Goal: Task Accomplishment & Management: Complete application form

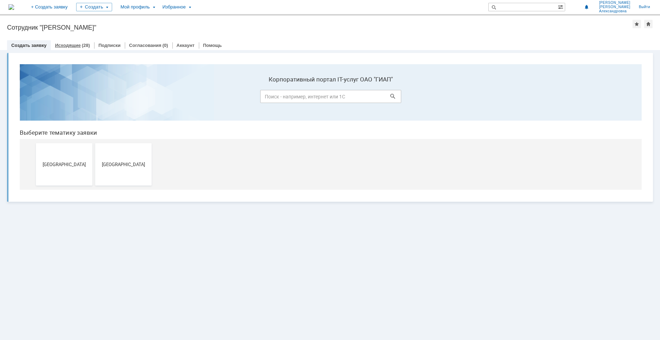
click at [68, 42] on div "Исходящие (28)" at bounding box center [72, 45] width 43 height 10
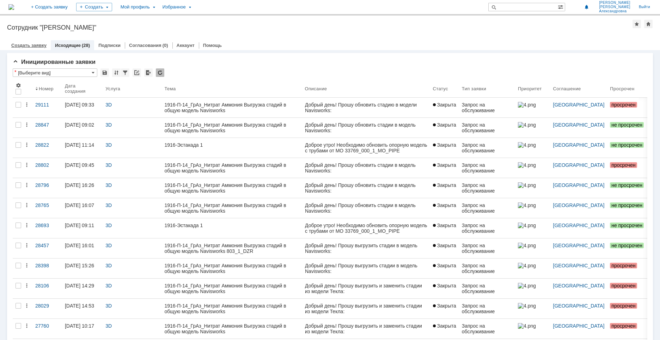
click at [36, 44] on link "Создать заявку" at bounding box center [28, 45] width 35 height 5
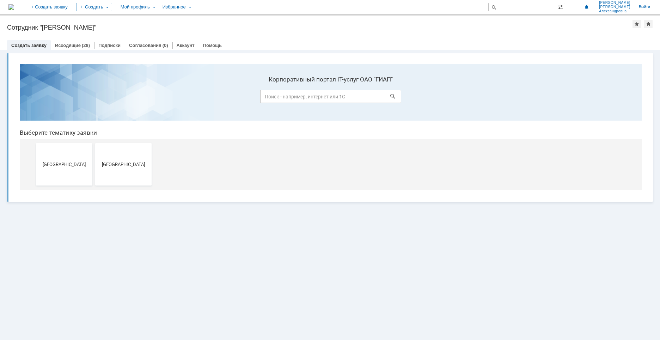
click at [64, 166] on span "[GEOGRAPHIC_DATA]" at bounding box center [64, 163] width 52 height 5
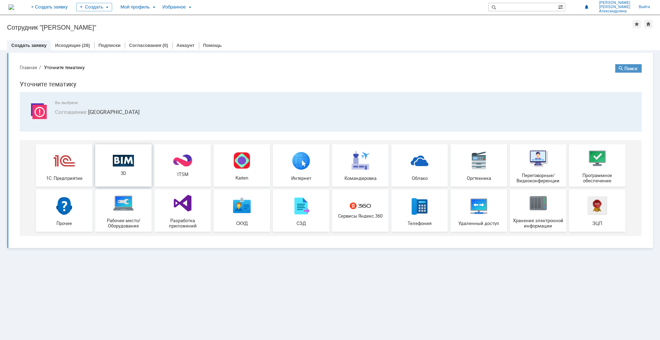
click at [122, 161] on img at bounding box center [123, 160] width 21 height 12
click at [75, 46] on link "Исходящие" at bounding box center [68, 45] width 26 height 5
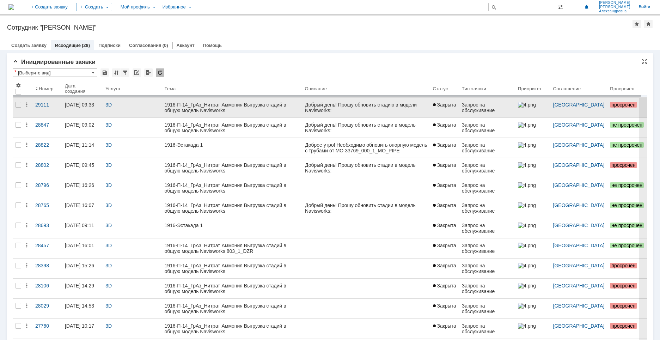
click at [253, 112] on div "1916-П-14_ГрАз_Нитрат Аммония Выгрузка стадий в общую модель Navisworks" at bounding box center [232, 107] width 135 height 11
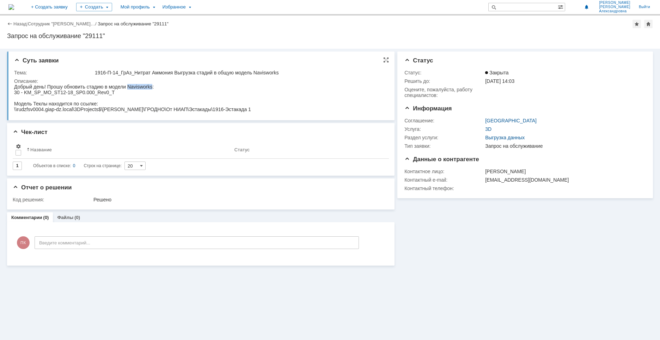
drag, startPoint x: 152, startPoint y: 87, endPoint x: 127, endPoint y: 84, distance: 25.2
click at [127, 84] on span "Добрый день! Прошу обновить стадию в модели Navisworks:" at bounding box center [84, 87] width 140 height 6
copy span "Navisworks"
click at [192, 102] on div "Модель Теклы находится по ссылке:" at bounding box center [132, 104] width 237 height 6
drag, startPoint x: 104, startPoint y: 86, endPoint x: 152, endPoint y: 86, distance: 47.9
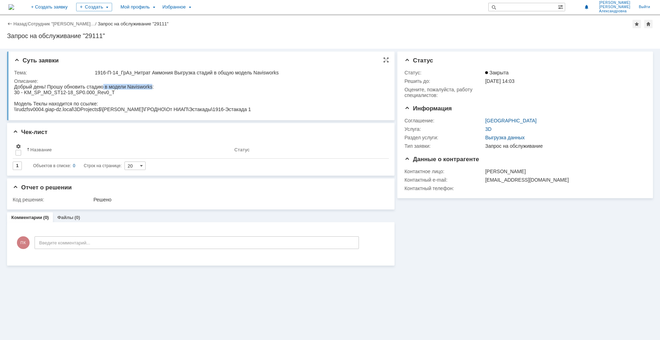
click at [152, 86] on span "Добрый день! Прошу обновить стадию в модели Navisworks:" at bounding box center [84, 87] width 140 height 6
copy span "в модели Navisworks"
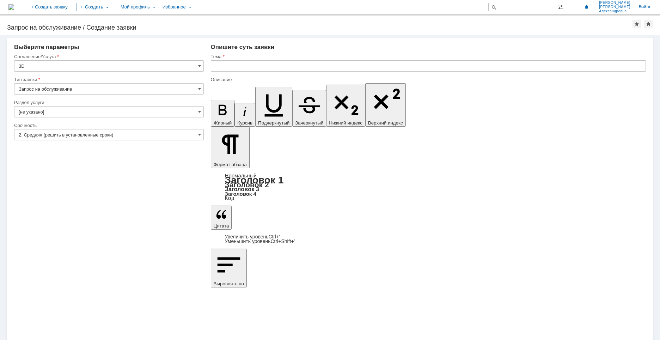
click at [97, 85] on input "Запрос на обслуживание" at bounding box center [109, 88] width 190 height 11
click at [77, 115] on span "Запрос на обслуживание" at bounding box center [109, 114] width 180 height 6
click at [74, 112] on input "[не указано]" at bounding box center [109, 111] width 190 height 11
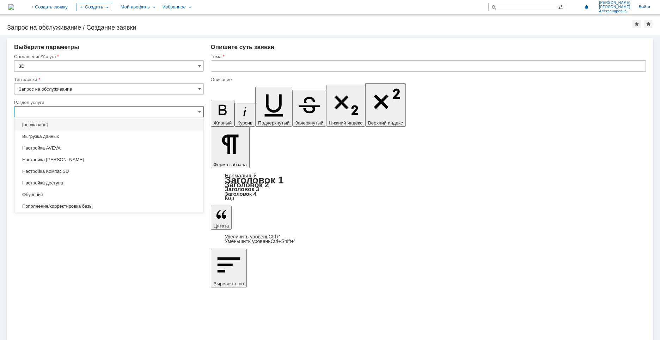
type input "Запрос на обслуживание"
click at [59, 136] on span "Выгрузка данных" at bounding box center [109, 137] width 180 height 6
type input "Выгрузка данных"
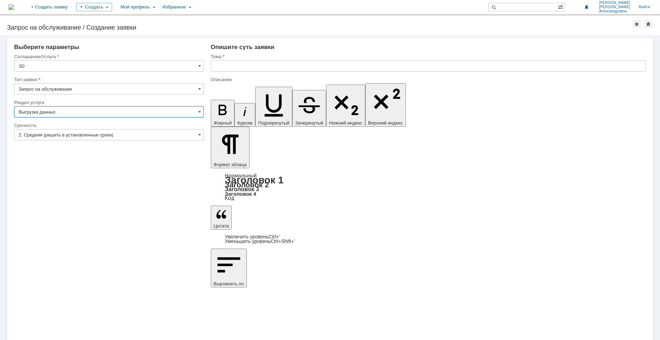
type input "ПО: Revit/[PERSON_NAME] Проект ** Корпус **"
type input "Выгрузка данных"
click at [60, 136] on input "2. Средняя (решить в установленные сроки)" at bounding box center [109, 134] width 190 height 11
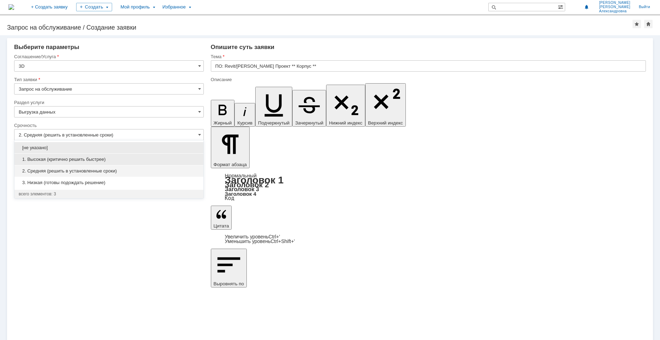
click at [58, 159] on span "1. Высокая (критично решить быстрее)" at bounding box center [109, 159] width 180 height 6
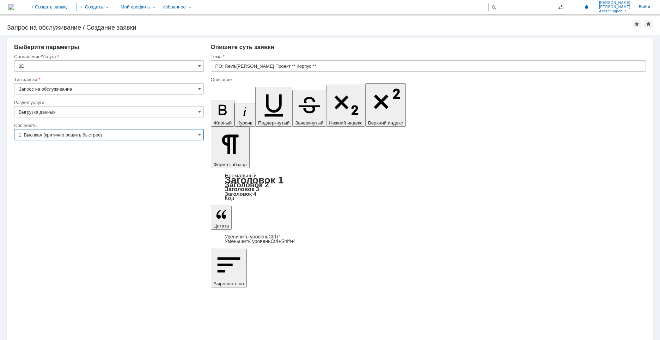
type input "1. Высокая (критично решить быстрее)"
drag, startPoint x: 265, startPoint y: 2487, endPoint x: 216, endPoint y: 2470, distance: 51.8
drag, startPoint x: 310, startPoint y: 66, endPoint x: 307, endPoint y: 71, distance: 6.2
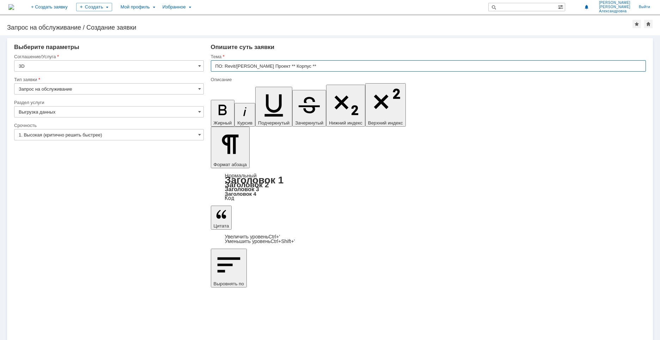
click at [307, 71] on input "ПО: Revit/[PERSON_NAME] Проект ** Корпус **" at bounding box center [428, 65] width 435 height 11
drag, startPoint x: 307, startPoint y: 65, endPoint x: 208, endPoint y: 67, distance: 99.4
type input "УКЛ"
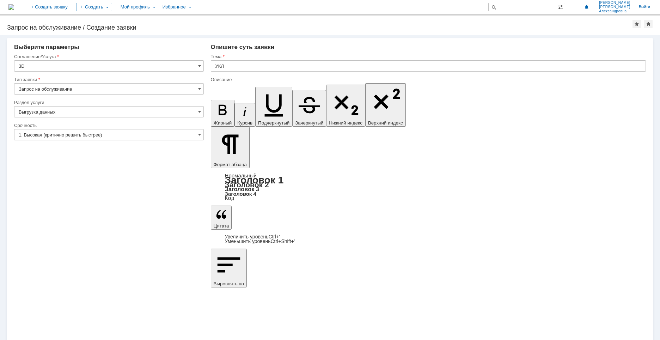
drag, startPoint x: 277, startPoint y: 2501, endPoint x: 219, endPoint y: 2470, distance: 65.6
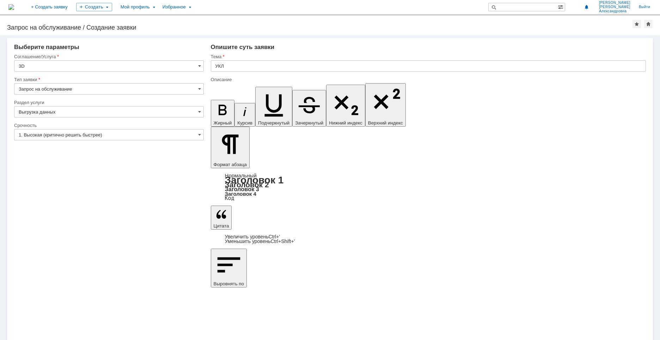
drag, startPoint x: 253, startPoint y: 2470, endPoint x: 214, endPoint y: 2470, distance: 39.5
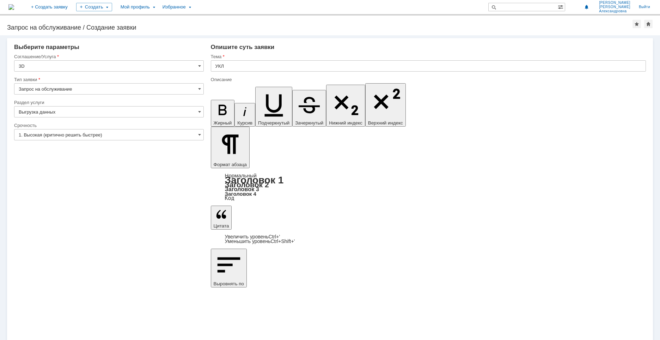
scroll to position [82, 2]
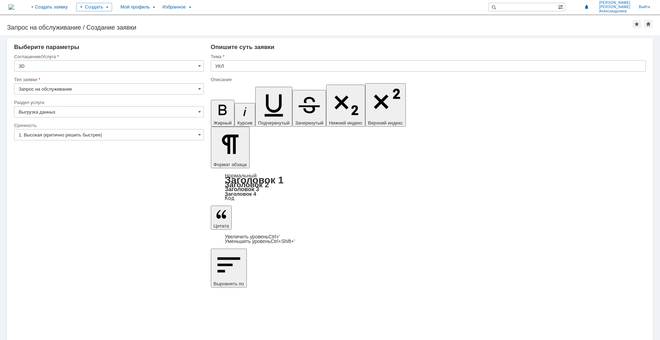
drag, startPoint x: 305, startPoint y: 2477, endPoint x: 334, endPoint y: 2477, distance: 28.9
